Goal: Task Accomplishment & Management: Manage account settings

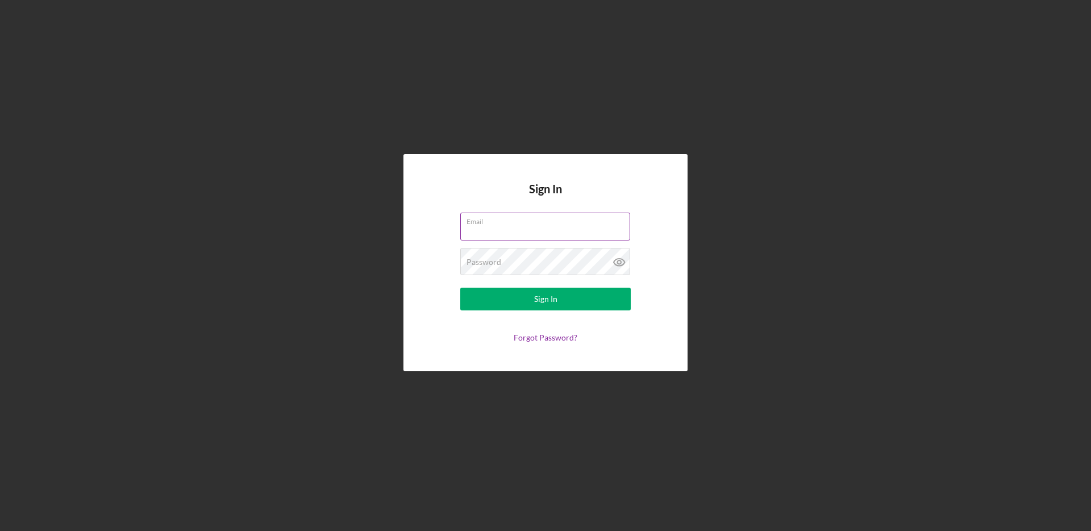
click at [499, 232] on input "Email" at bounding box center [545, 225] width 170 height 27
type input "[EMAIL_ADDRESS][DOMAIN_NAME]"
click at [537, 238] on input "[EMAIL_ADDRESS][DOMAIN_NAME]" at bounding box center [545, 225] width 170 height 27
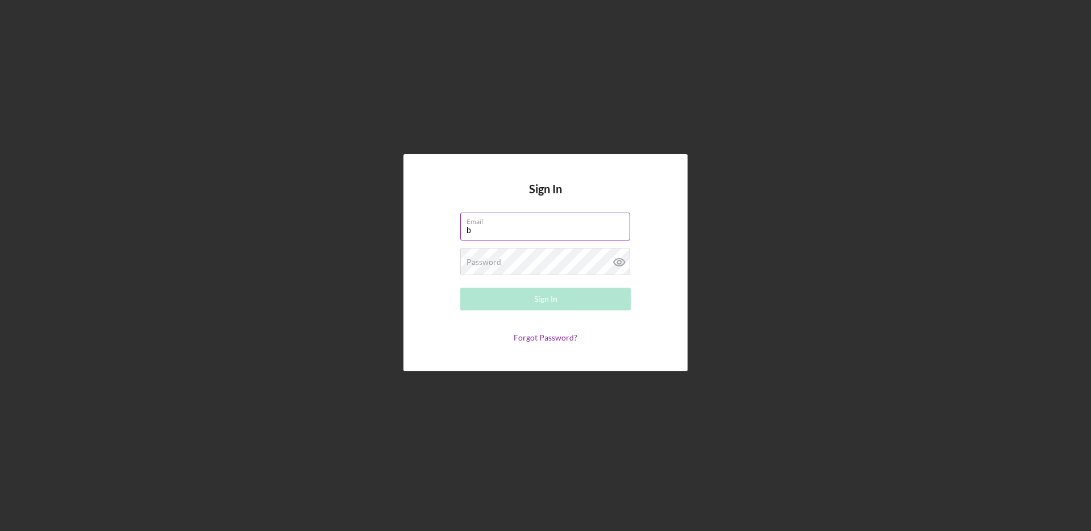
type input "[EMAIL_ADDRESS][DOMAIN_NAME]"
click at [537, 256] on div "Password Required" at bounding box center [545, 262] width 170 height 28
click at [567, 297] on button "Sign In" at bounding box center [545, 298] width 170 height 23
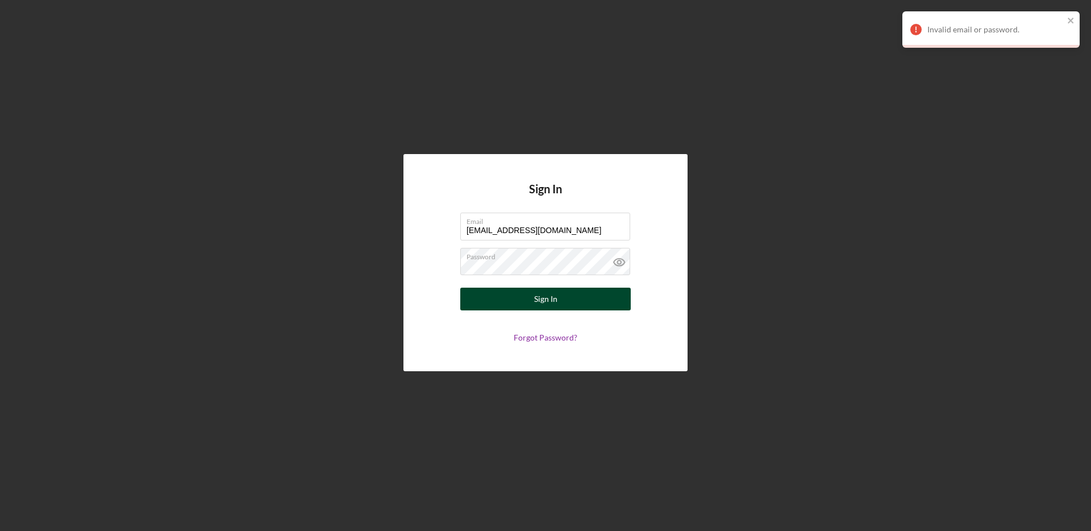
click at [549, 302] on div "Sign In" at bounding box center [545, 298] width 23 height 23
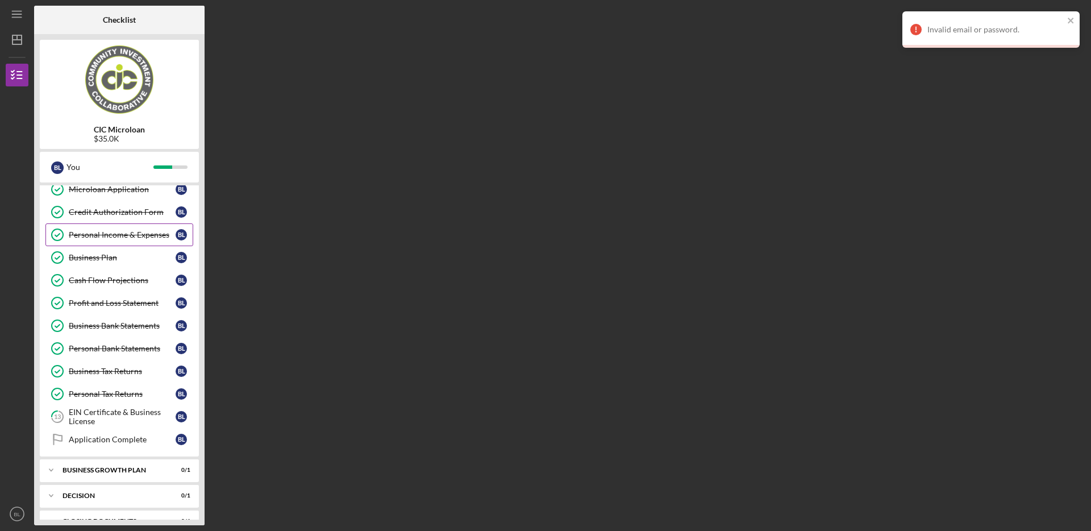
scroll to position [95, 0]
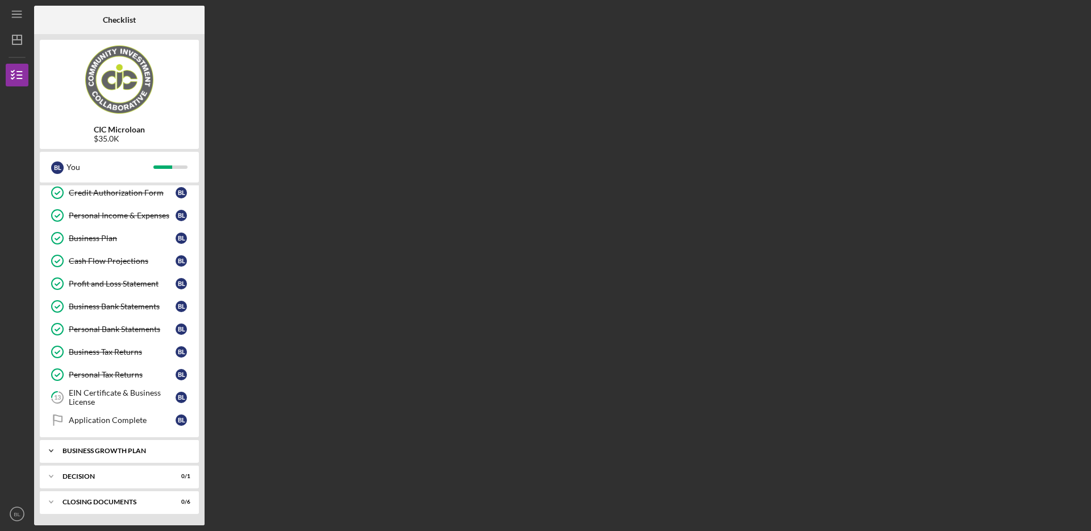
click at [94, 455] on div "Icon/Expander Business Growth Plan 0 / 1" at bounding box center [119, 450] width 159 height 23
click at [12, 47] on icon "Icon/Dashboard" at bounding box center [17, 40] width 28 height 28
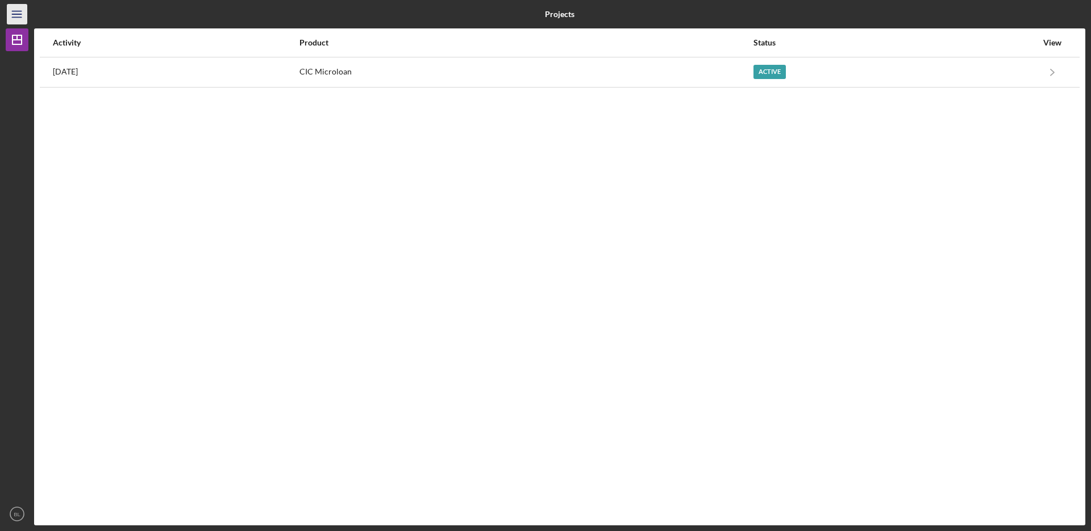
click at [18, 18] on icon "Icon/Menu" at bounding box center [18, 15] width 26 height 26
